Goal: Information Seeking & Learning: Learn about a topic

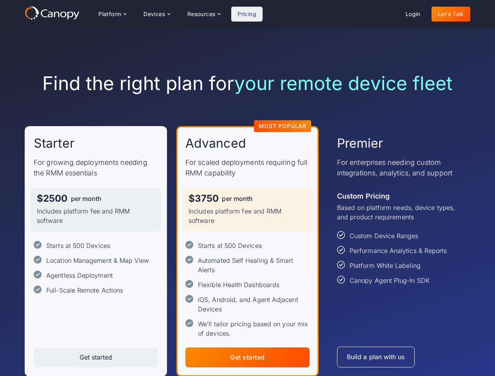
click at [177, 14] on div "Platform Platform Monitor A centralized view of your entire fleet Manage Remote…" at bounding box center [177, 14] width 170 height 16
click at [112, 14] on div "Platform" at bounding box center [109, 13] width 23 height 5
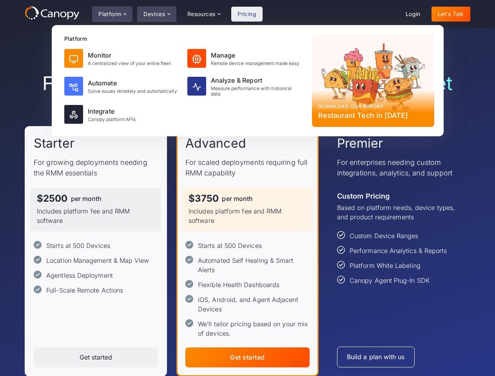
click at [156, 14] on div "Devices" at bounding box center [154, 13] width 22 height 5
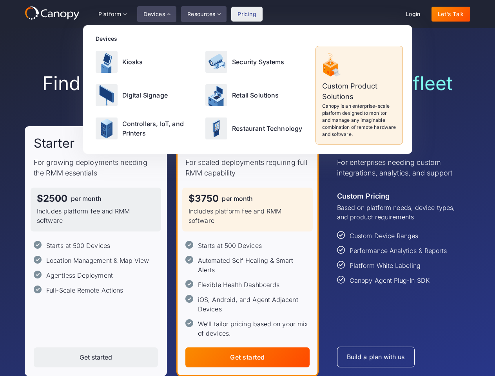
click at [203, 14] on div "Resources" at bounding box center [201, 13] width 28 height 5
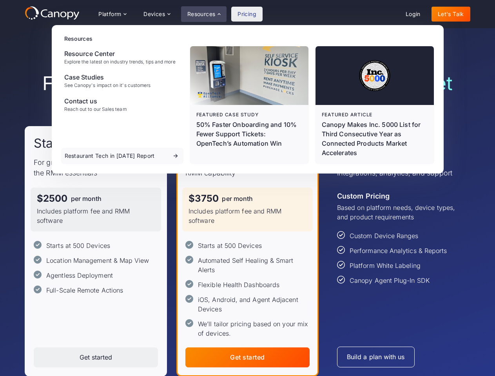
click at [96, 359] on div "Get started" at bounding box center [96, 357] width 33 height 7
click at [0, 0] on div at bounding box center [0, 0] width 0 height 0
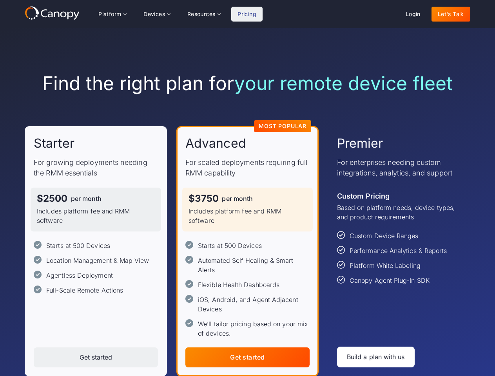
click at [377, 358] on div "Build a plan with us" at bounding box center [376, 356] width 58 height 7
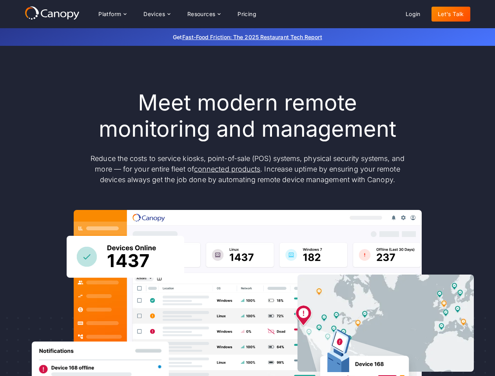
click at [177, 14] on div "Platform Platform Monitor A centralized view of your entire fleet Manage Remote…" at bounding box center [177, 14] width 170 height 16
click at [112, 14] on div "Platform" at bounding box center [109, 13] width 23 height 5
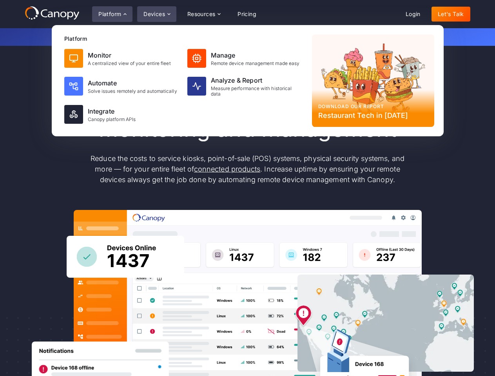
click at [156, 14] on div "Devices" at bounding box center [154, 13] width 22 height 5
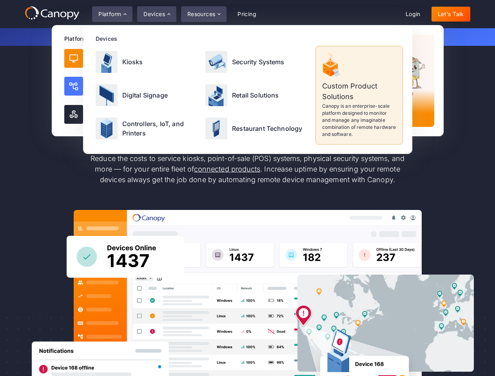
click at [203, 14] on div "Resources" at bounding box center [201, 13] width 28 height 5
